Goal: Task Accomplishment & Management: Complete application form

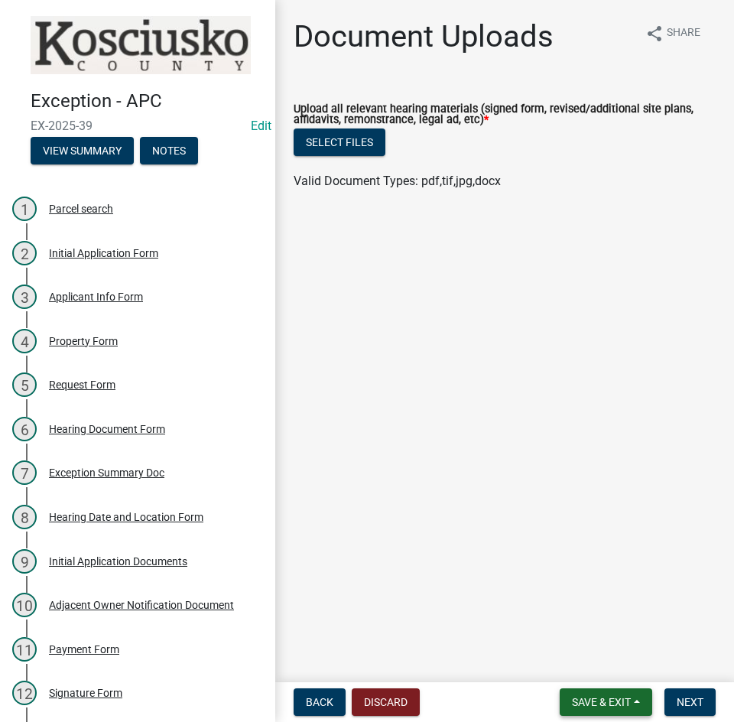
click at [600, 704] on span "Save & Exit" at bounding box center [601, 702] width 59 height 12
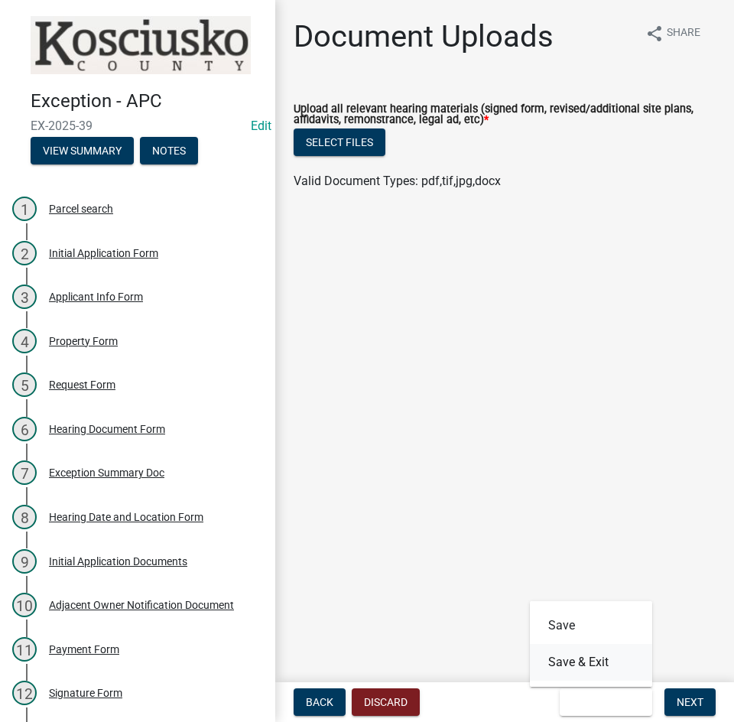
click at [571, 658] on button "Save & Exit" at bounding box center [591, 662] width 122 height 37
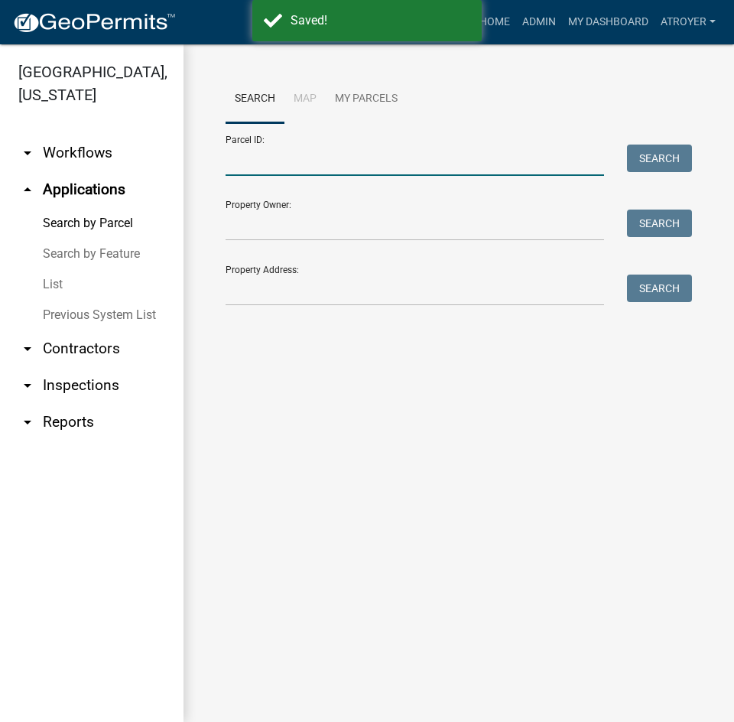
click at [386, 168] on input "Parcel ID:" at bounding box center [415, 160] width 379 height 31
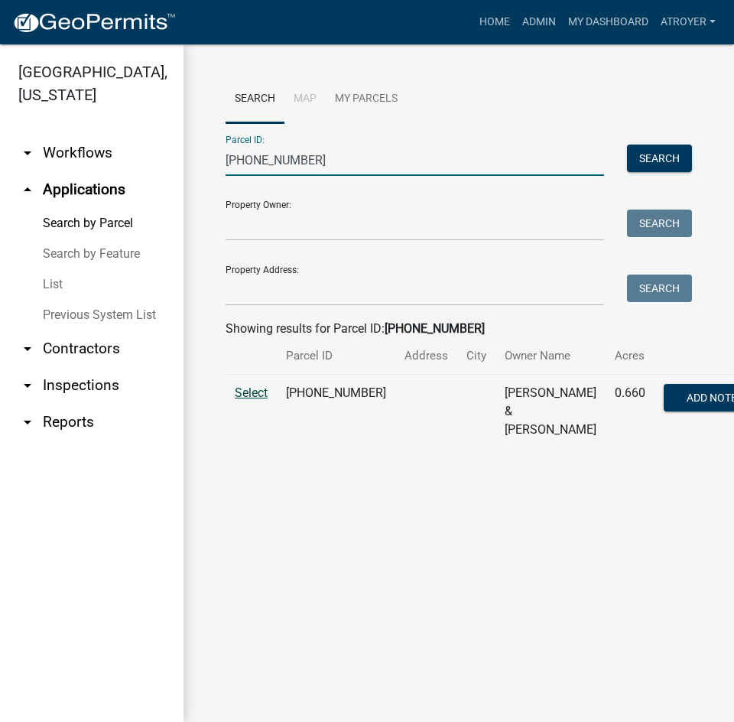
type input "[PHONE_NUMBER]"
drag, startPoint x: 245, startPoint y: 410, endPoint x: 247, endPoint y: 390, distance: 20.0
click at [245, 400] on span "Select" at bounding box center [251, 392] width 33 height 15
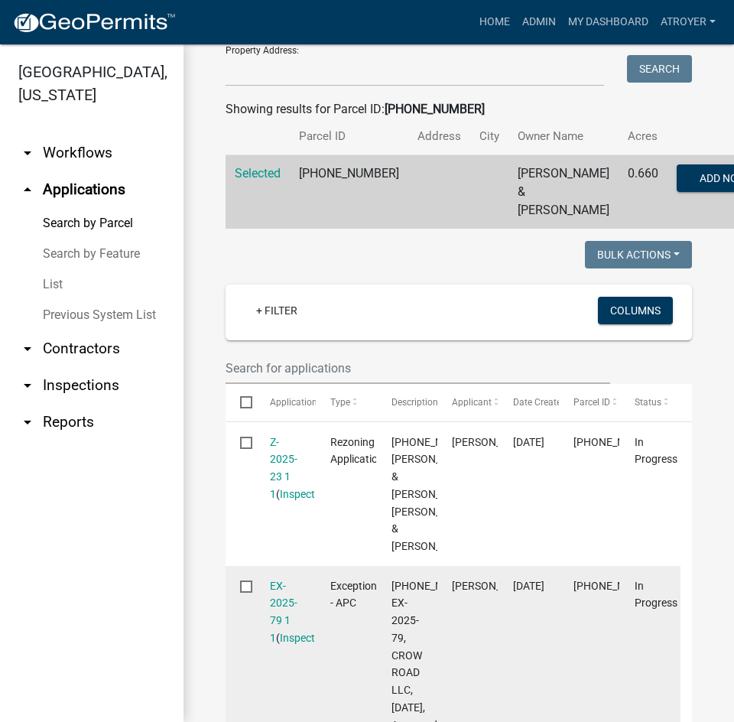
scroll to position [229, 0]
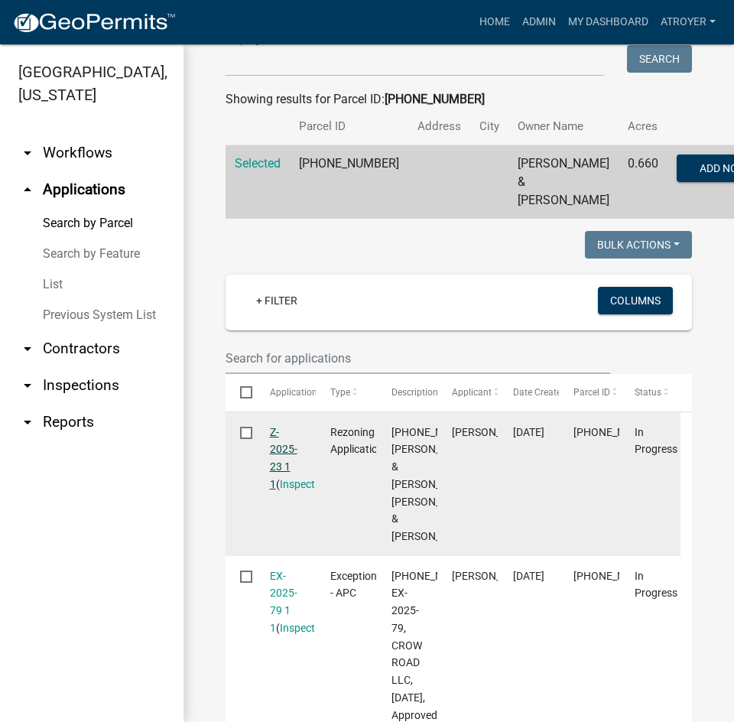
click at [275, 453] on link "Z-2025-23 1 1" at bounding box center [284, 458] width 28 height 64
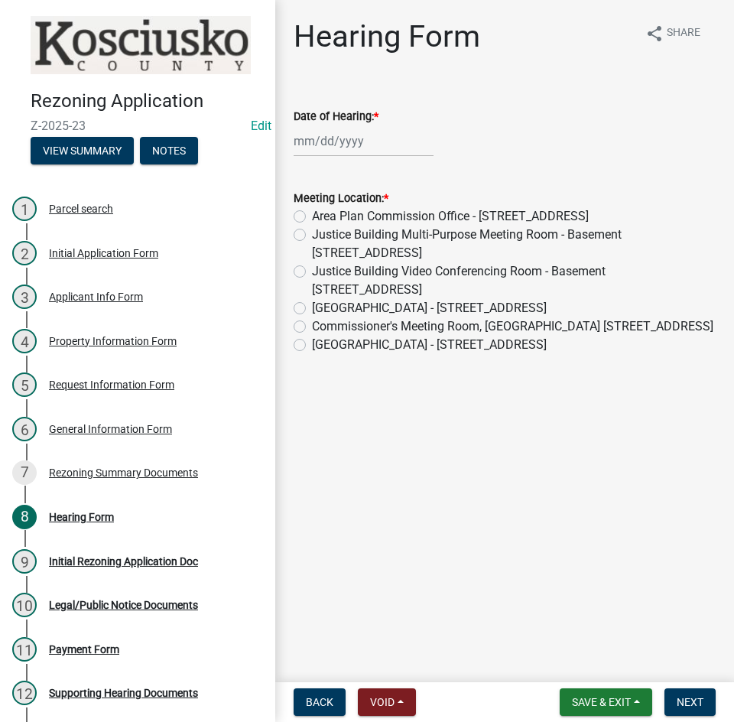
click at [379, 147] on div at bounding box center [364, 140] width 140 height 31
select select "9"
select select "2025"
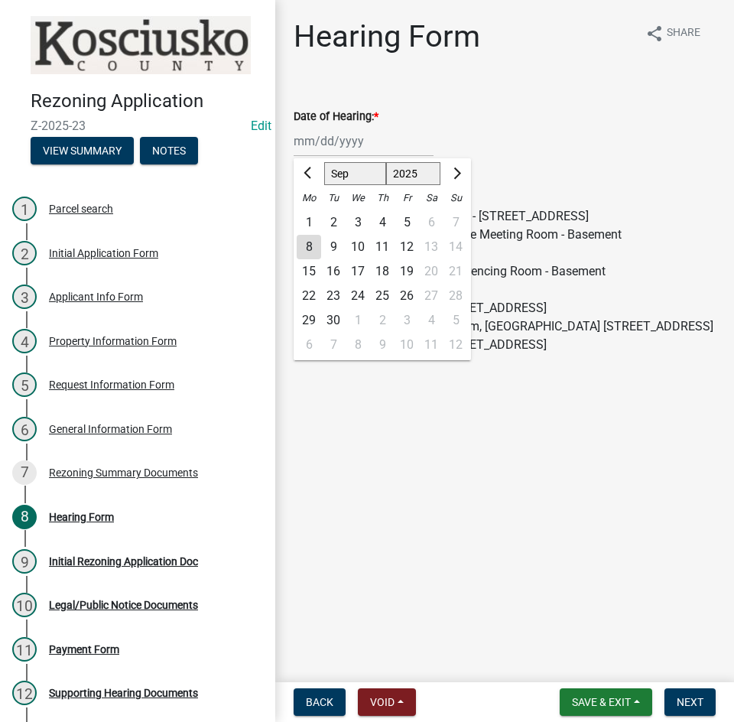
click at [343, 174] on select "Jan Feb Mar Apr May Jun [DATE] Aug Sep Oct Nov Dec" at bounding box center [355, 173] width 62 height 23
select select "10"
click at [324, 162] on select "Jan Feb Mar Apr May Jun [DATE] Aug Sep Oct Nov Dec" at bounding box center [355, 173] width 62 height 23
click at [357, 223] on div "1" at bounding box center [358, 222] width 24 height 24
type input "[DATE]"
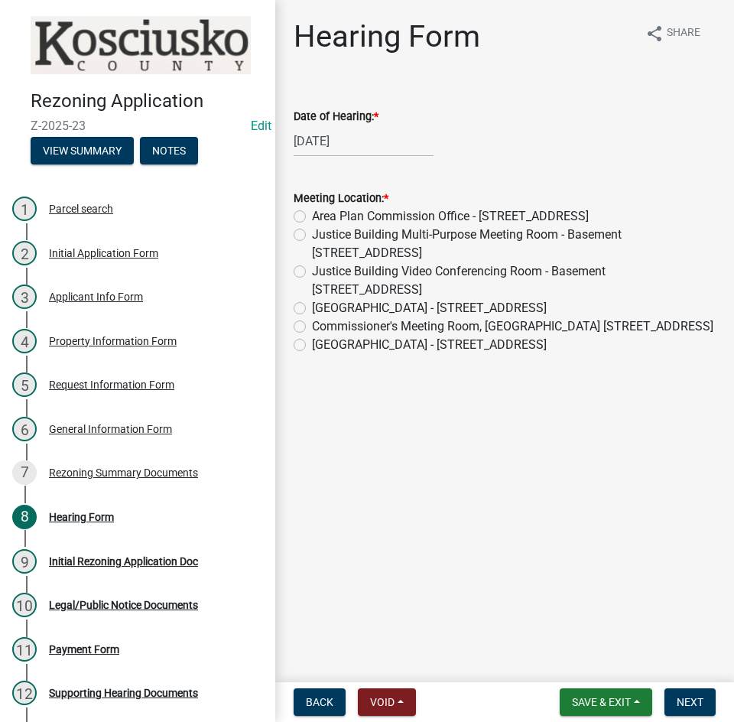
click at [312, 327] on label "Commissioner's Meeting Room, [GEOGRAPHIC_DATA] [STREET_ADDRESS]" at bounding box center [513, 326] width 402 height 18
click at [312, 327] on input "Commissioner's Meeting Room, [GEOGRAPHIC_DATA] [STREET_ADDRESS]" at bounding box center [317, 322] width 10 height 10
radio input "true"
click at [694, 696] on span "Next" at bounding box center [690, 702] width 27 height 12
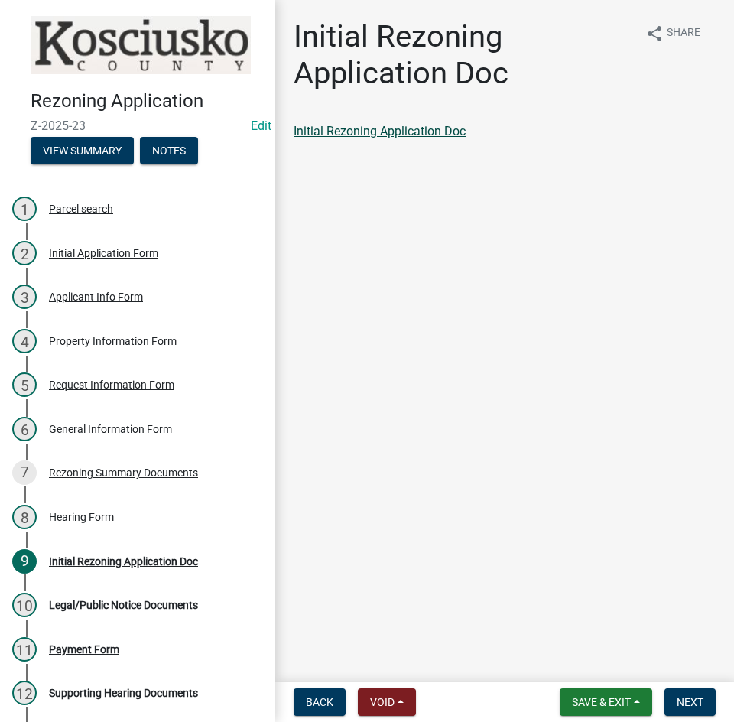
click at [369, 133] on link "Initial Rezoning Application Doc" at bounding box center [380, 131] width 172 height 15
click at [371, 129] on link "Initial Rezoning Application Doc" at bounding box center [380, 131] width 172 height 15
drag, startPoint x: 684, startPoint y: 701, endPoint x: 670, endPoint y: 684, distance: 21.7
click at [684, 701] on span "Next" at bounding box center [690, 702] width 27 height 12
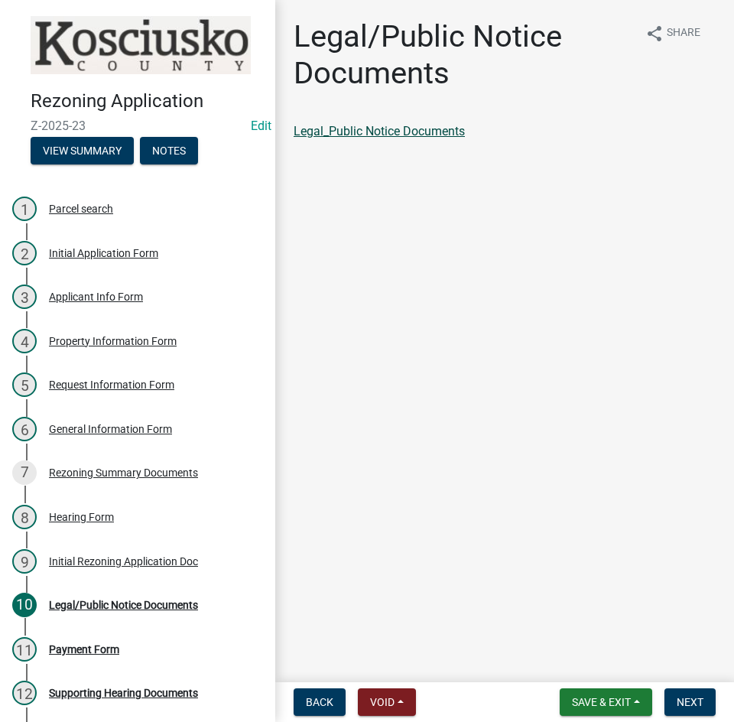
click at [412, 128] on link "Legal_Public Notice Documents" at bounding box center [379, 131] width 171 height 15
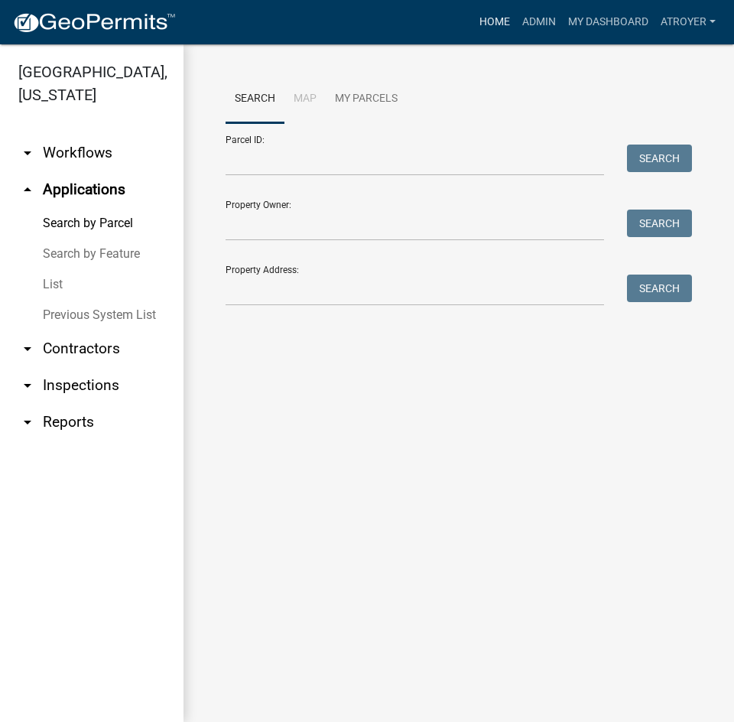
click at [493, 18] on link "Home" at bounding box center [494, 22] width 43 height 29
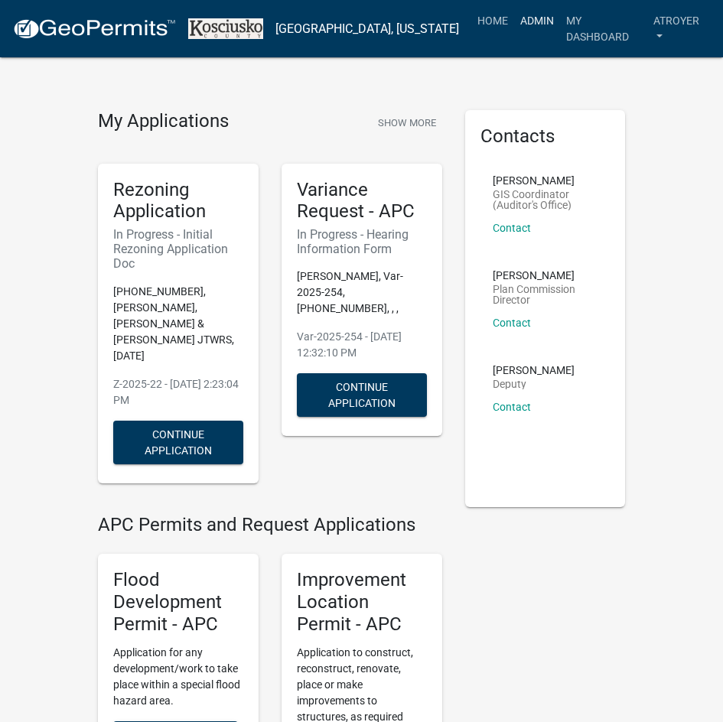
click at [520, 22] on link "Admin" at bounding box center [537, 20] width 46 height 29
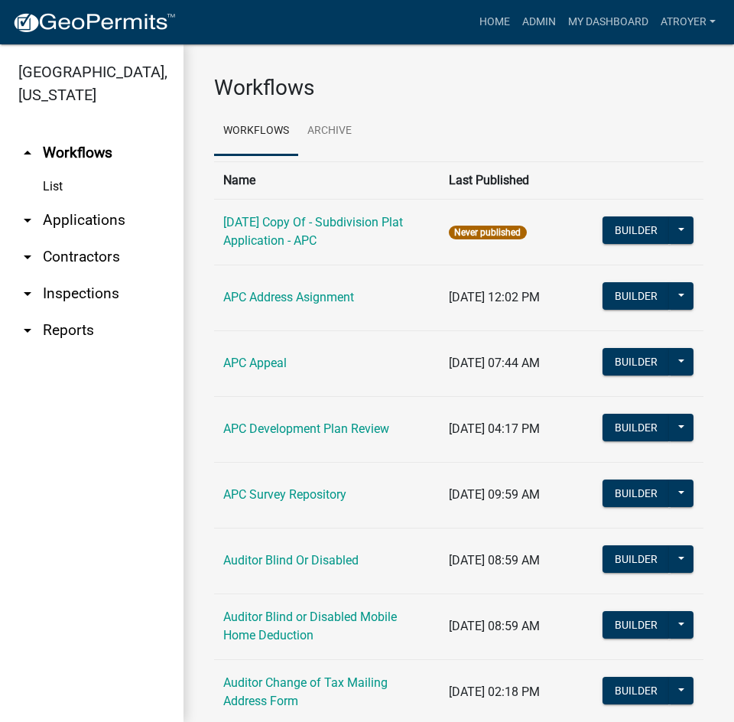
drag, startPoint x: 99, startPoint y: 259, endPoint x: 155, endPoint y: 244, distance: 58.6
click at [99, 258] on link "arrow_drop_down Contractors" at bounding box center [92, 257] width 184 height 37
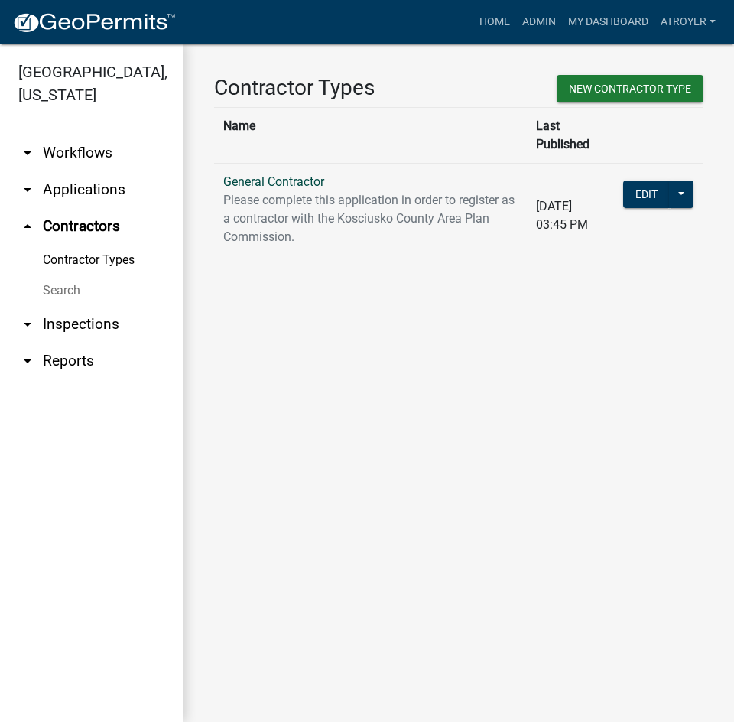
click at [285, 174] on link "General Contractor" at bounding box center [273, 181] width 101 height 15
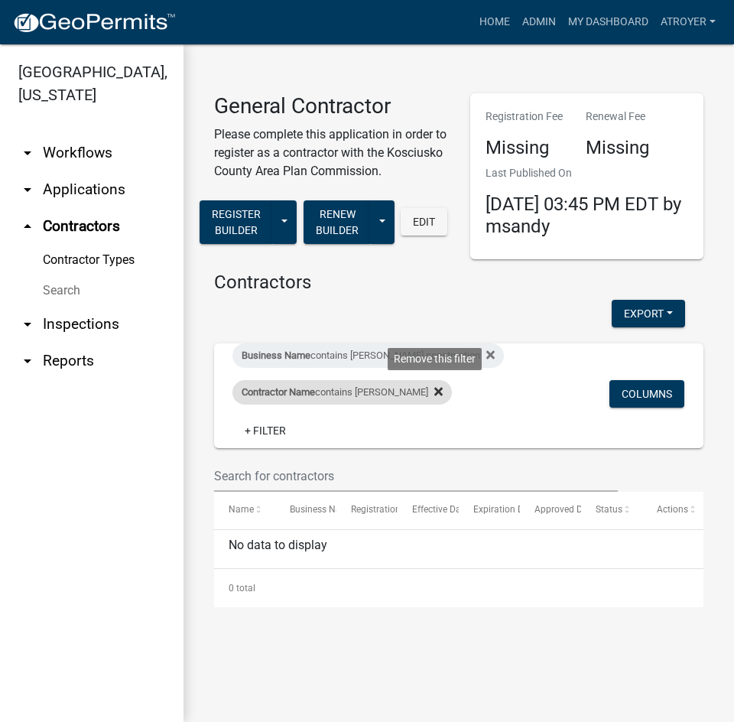
click at [437, 390] on icon at bounding box center [438, 391] width 8 height 8
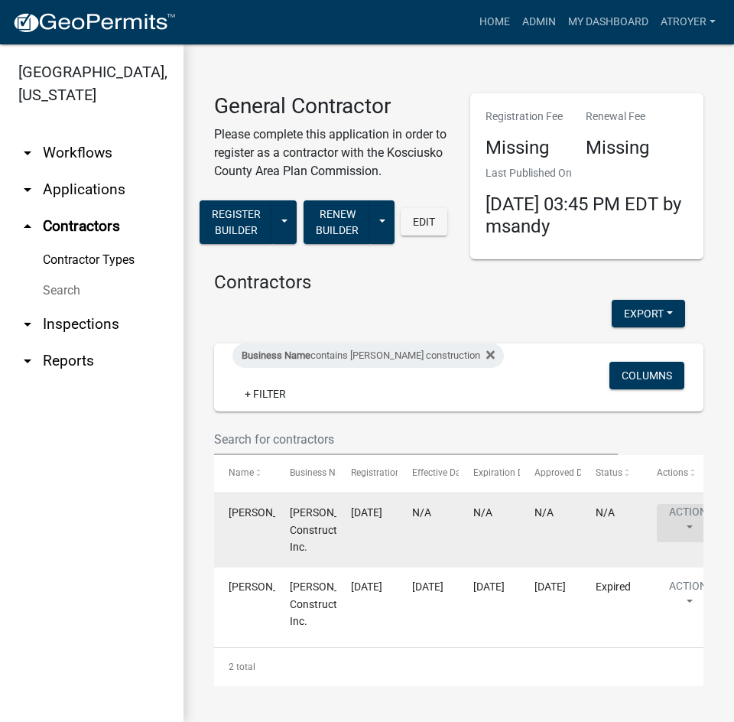
click at [682, 512] on button "Action" at bounding box center [688, 523] width 63 height 38
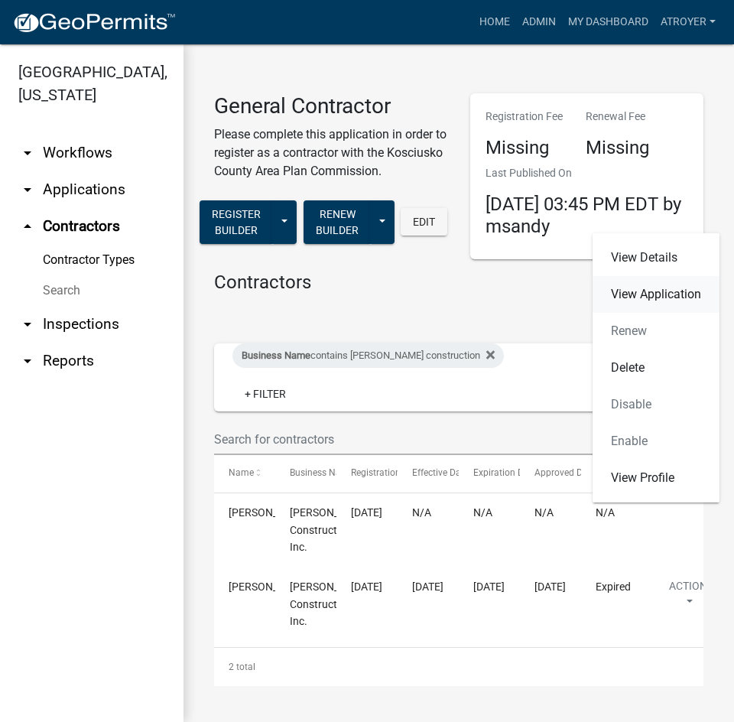
click at [655, 294] on link "View Application" at bounding box center [656, 294] width 127 height 37
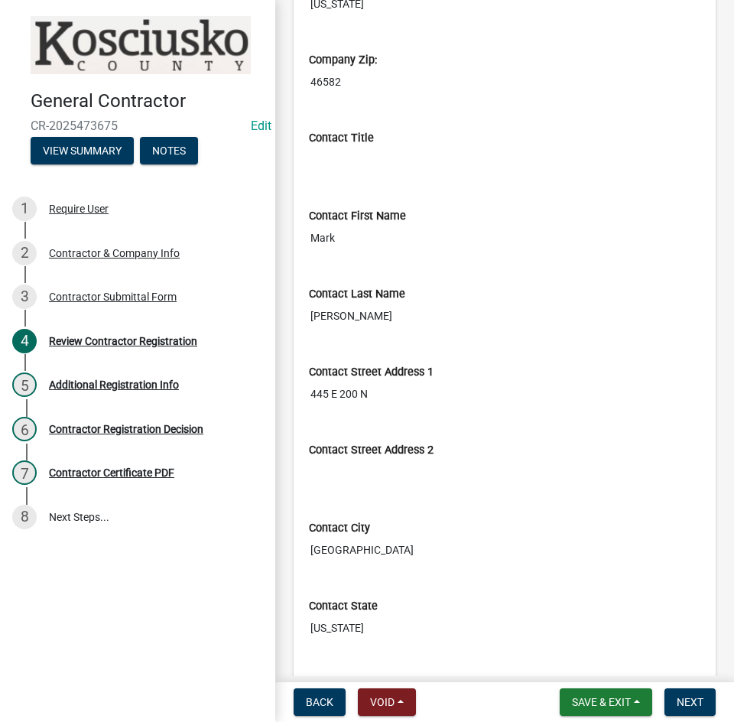
scroll to position [952, 0]
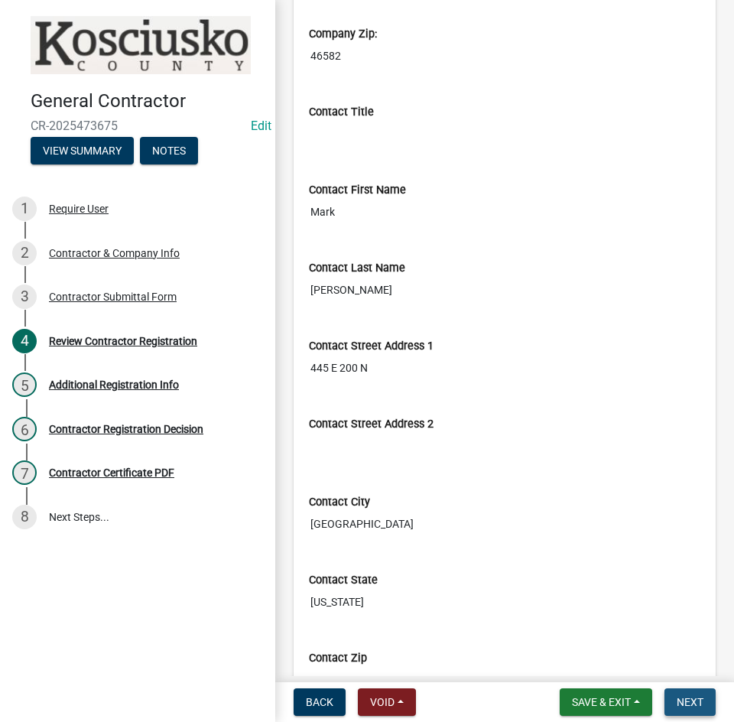
click at [678, 704] on span "Next" at bounding box center [690, 702] width 27 height 12
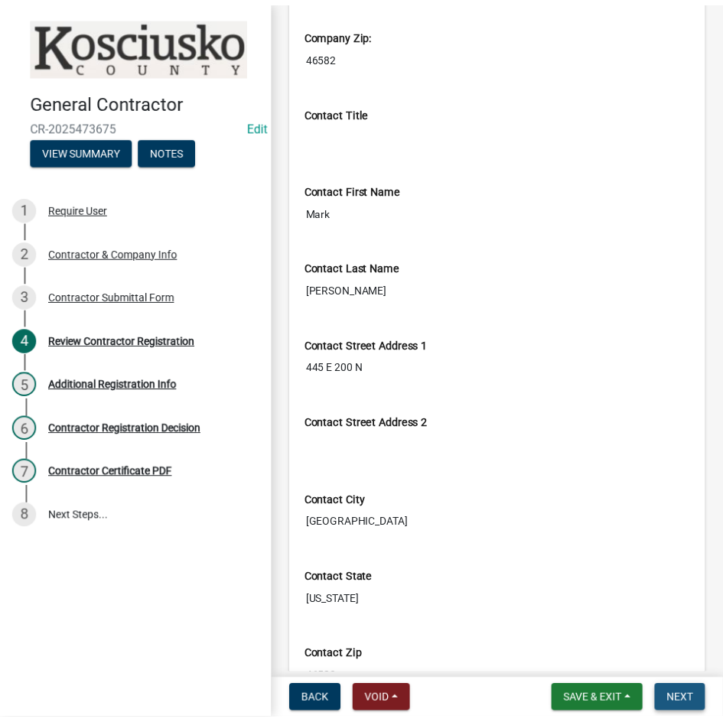
scroll to position [0, 0]
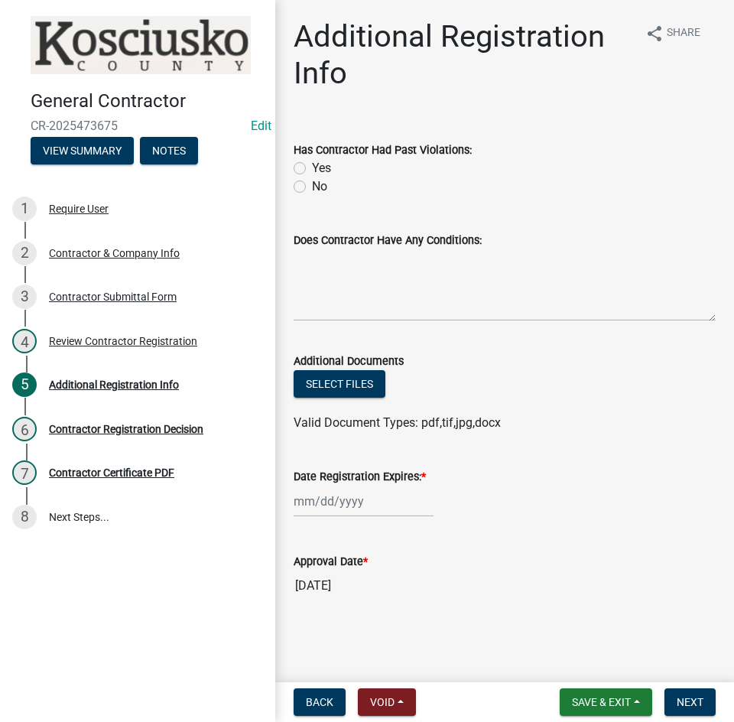
click at [312, 186] on label "No" at bounding box center [319, 186] width 15 height 18
click at [312, 186] on input "No" at bounding box center [317, 182] width 10 height 10
radio input "true"
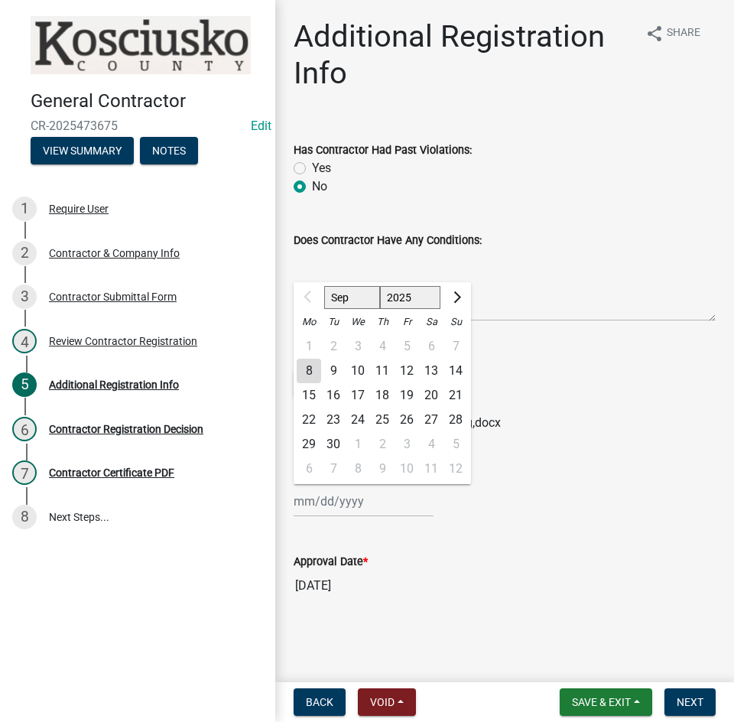
click at [395, 509] on div "Sep Oct Nov Dec 2025 2026 2027 2028 2029 2030 2031 2032 2033 2034 2035 2036 203…" at bounding box center [364, 501] width 140 height 31
click at [413, 294] on select "2025 2026 2027 2028 2029 2030 2031 2032 2033 2034 2035 2036 2037 2038 2039 2040…" at bounding box center [410, 297] width 61 height 23
select select "2026"
click at [380, 286] on select "2025 2026 2027 2028 2029 2030 2031 2032 2033 2034 2035 2036 2037 2038 2039 2040…" at bounding box center [410, 297] width 61 height 23
click at [343, 301] on select "Jan Feb Mar Apr May Jun [DATE] Aug Sep Oct Nov Dec" at bounding box center [355, 297] width 62 height 23
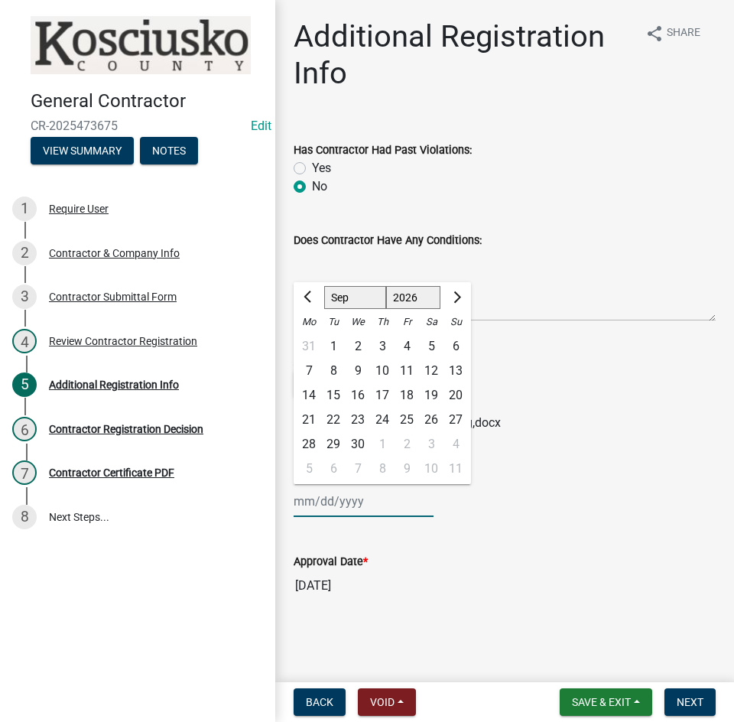
click at [600, 411] on ul at bounding box center [505, 408] width 422 height 12
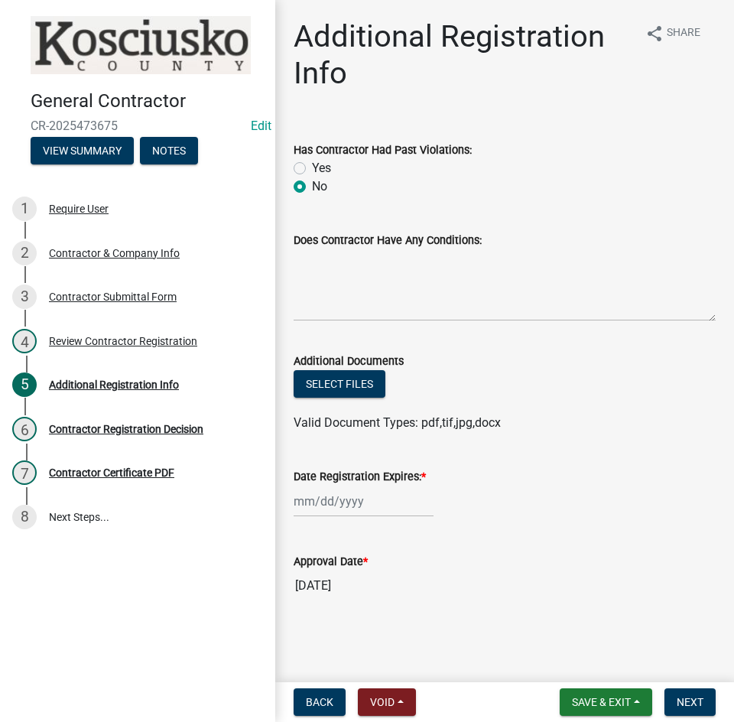
click at [398, 512] on input "Date Registration Expires: *" at bounding box center [364, 501] width 140 height 31
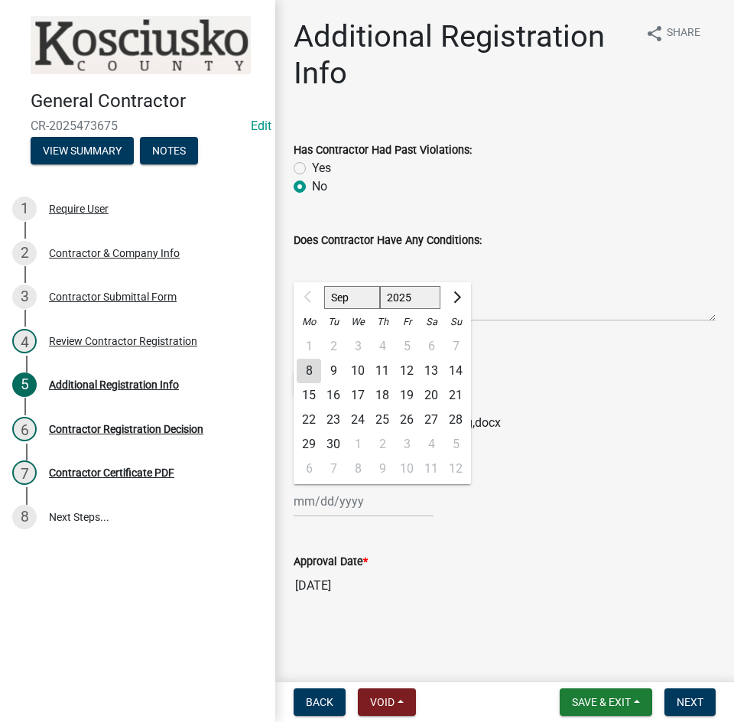
click at [419, 298] on select "2025 2026 2027 2028 2029 2030 2031 2032 2033 2034 2035 2036 2037 2038 2039 2040…" at bounding box center [410, 297] width 61 height 23
select select "2026"
click at [380, 286] on select "2025 2026 2027 2028 2029 2030 2031 2032 2033 2034 2035 2036 2037 2038 2039 2040…" at bounding box center [410, 297] width 61 height 23
click at [336, 371] on div "8" at bounding box center [333, 371] width 24 height 24
type input "09/08/2026"
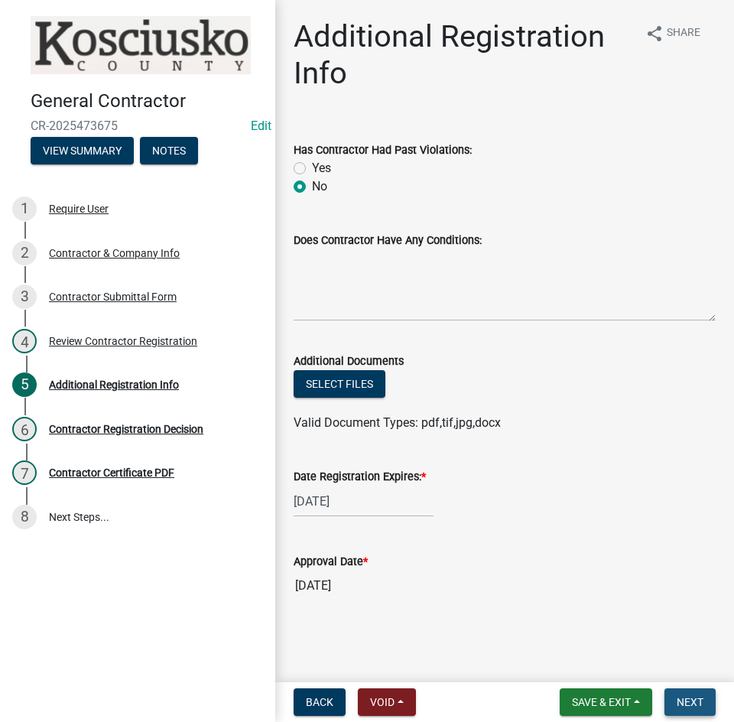
click at [690, 702] on span "Next" at bounding box center [690, 702] width 27 height 12
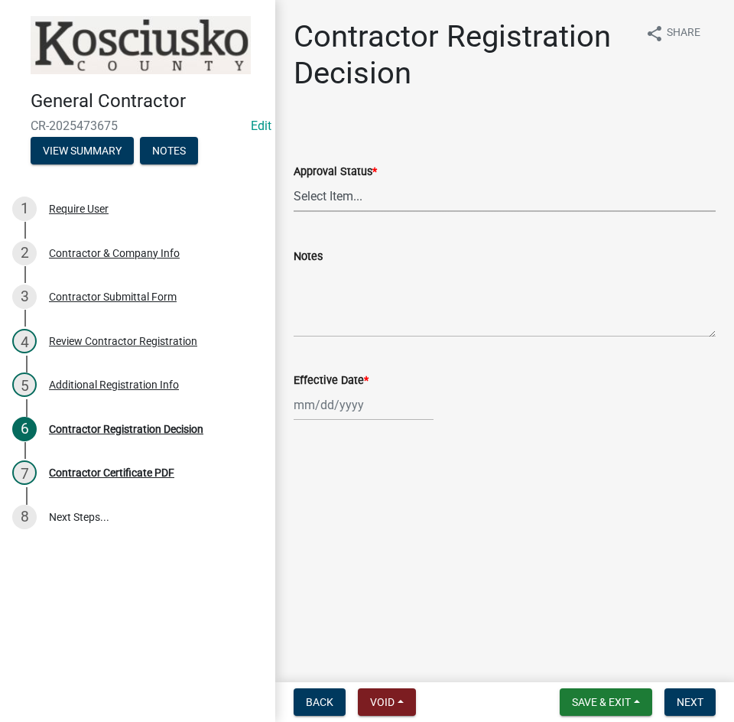
click at [385, 197] on select "Select Item... Approved Denied" at bounding box center [505, 195] width 422 height 31
click at [294, 180] on select "Select Item... Approved Denied" at bounding box center [505, 195] width 422 height 31
select select "8e4351d7-4ebf-4714-a7c9-c8187f00e083"
click at [389, 409] on div at bounding box center [364, 404] width 140 height 31
select select "9"
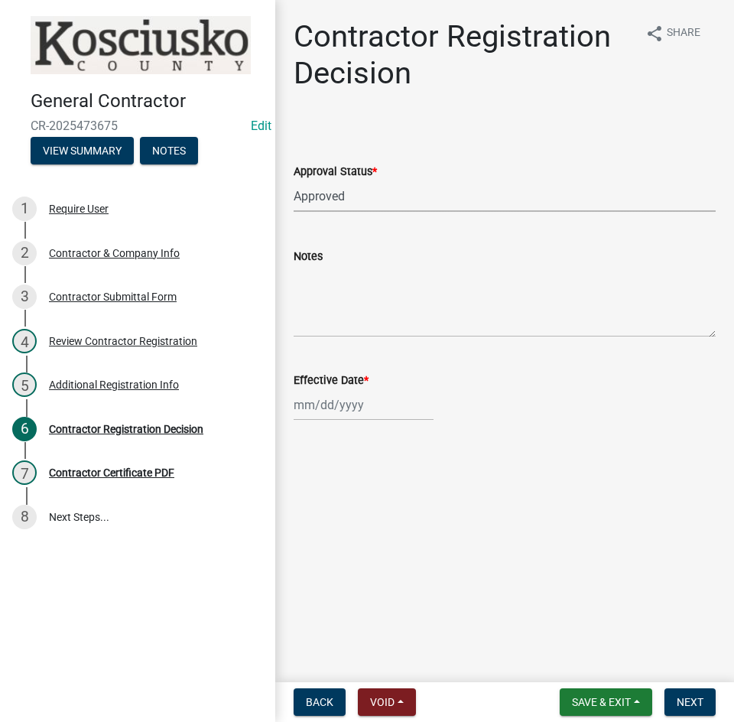
select select "2025"
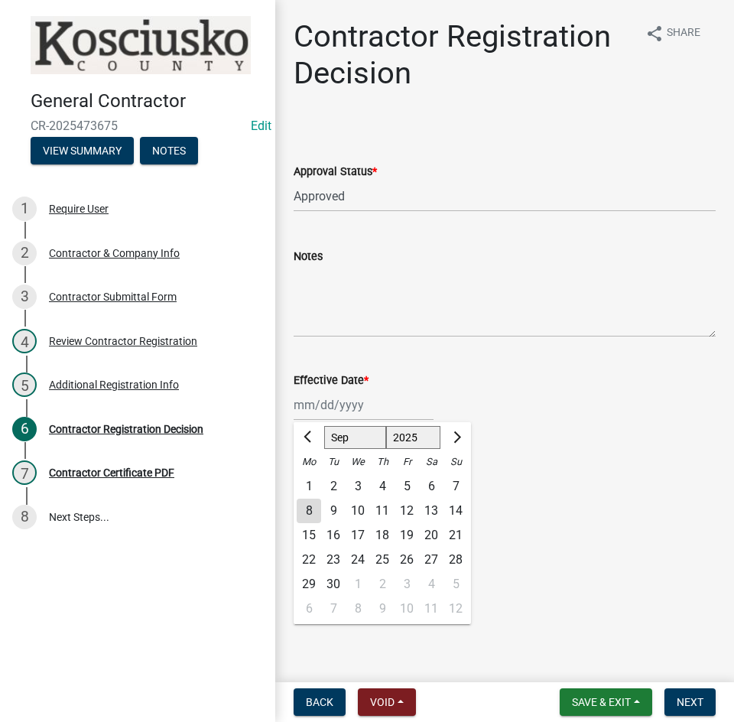
click at [313, 512] on div "8" at bounding box center [309, 511] width 24 height 24
type input "09/08/2025"
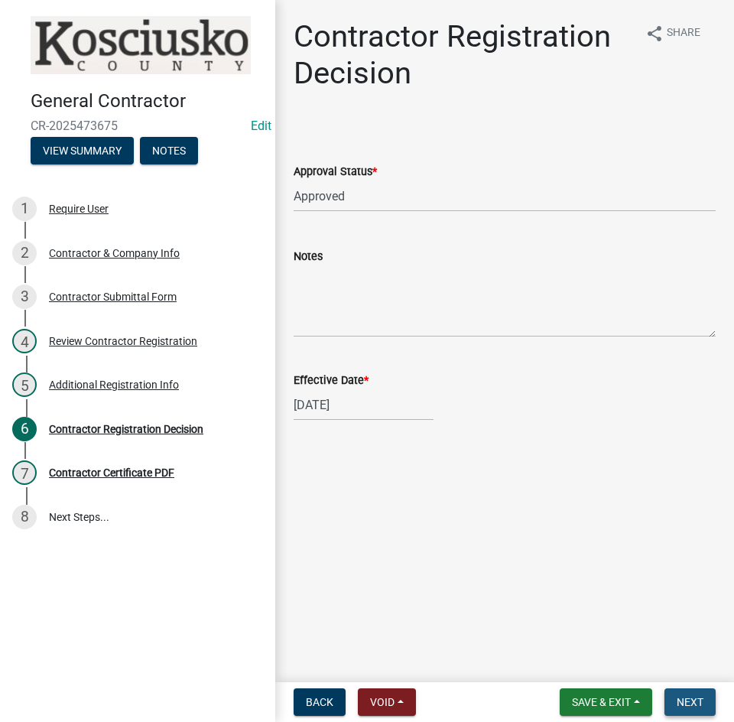
click at [686, 701] on span "Next" at bounding box center [690, 702] width 27 height 12
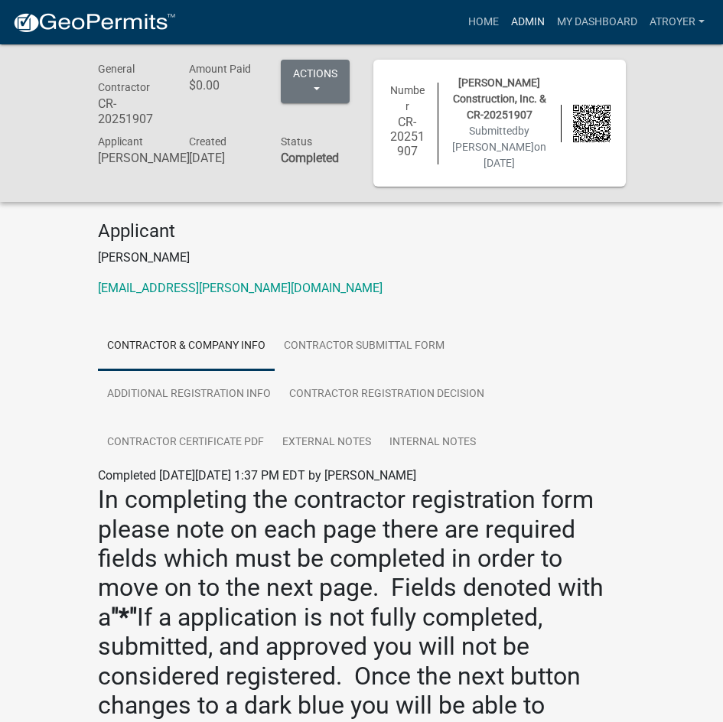
click at [513, 24] on link "Admin" at bounding box center [528, 22] width 46 height 29
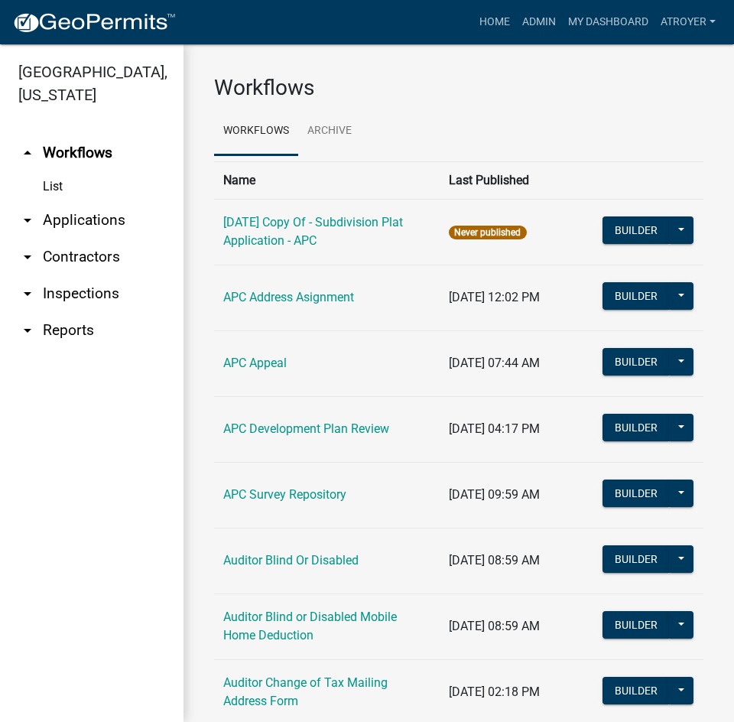
click at [80, 259] on link "arrow_drop_down Contractors" at bounding box center [92, 257] width 184 height 37
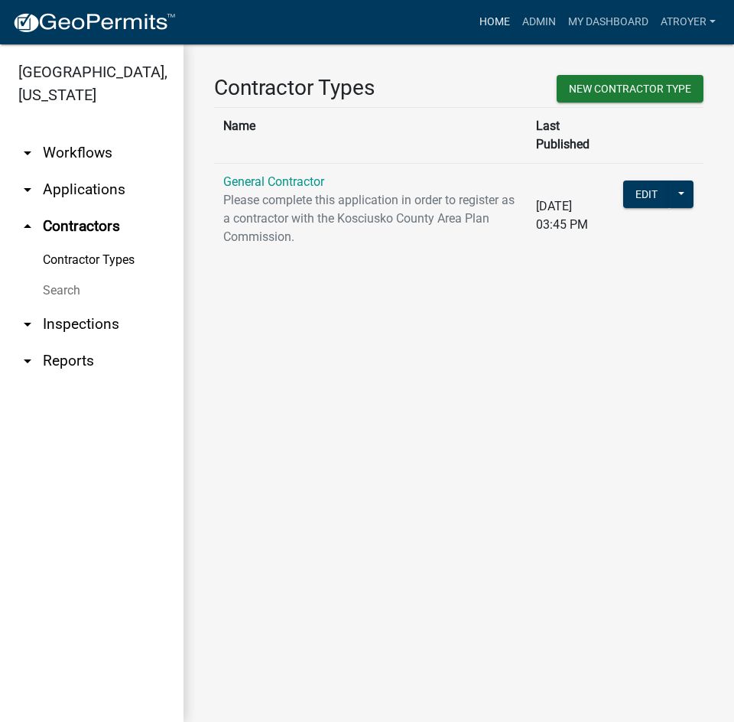
click at [495, 20] on link "Home" at bounding box center [494, 22] width 43 height 29
